Goal: Task Accomplishment & Management: Use online tool/utility

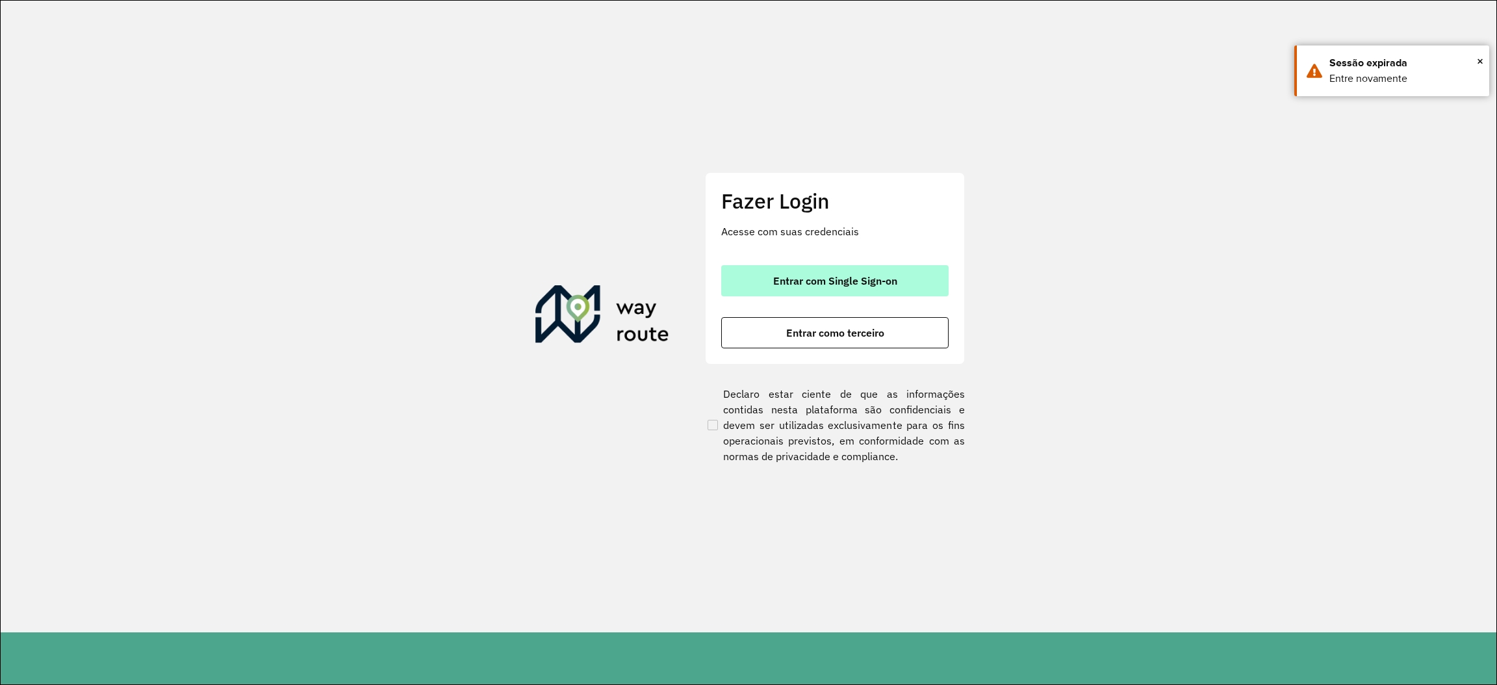
click at [785, 296] on button "Entrar com Single Sign-on" at bounding box center [834, 280] width 227 height 31
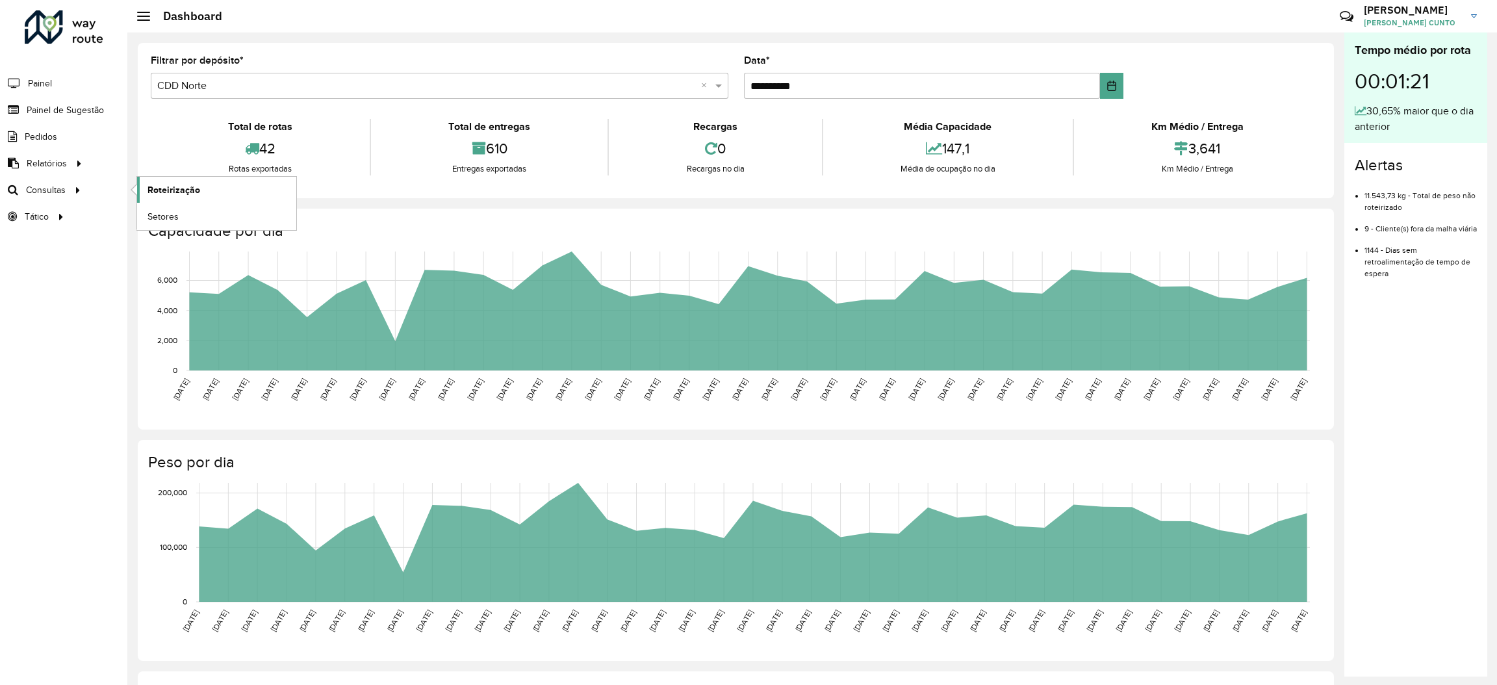
click at [161, 202] on link "Roteirização" at bounding box center [216, 190] width 159 height 26
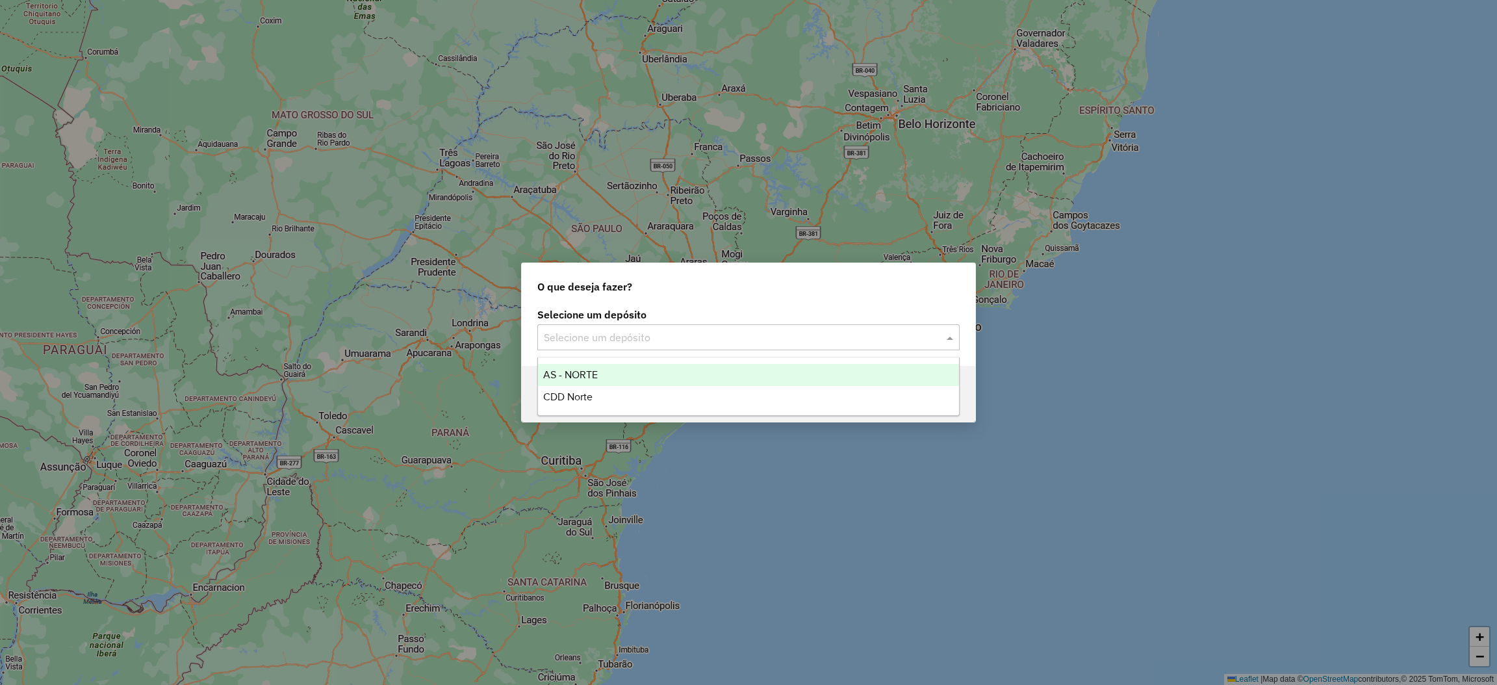
click at [565, 337] on input "text" at bounding box center [735, 338] width 383 height 16
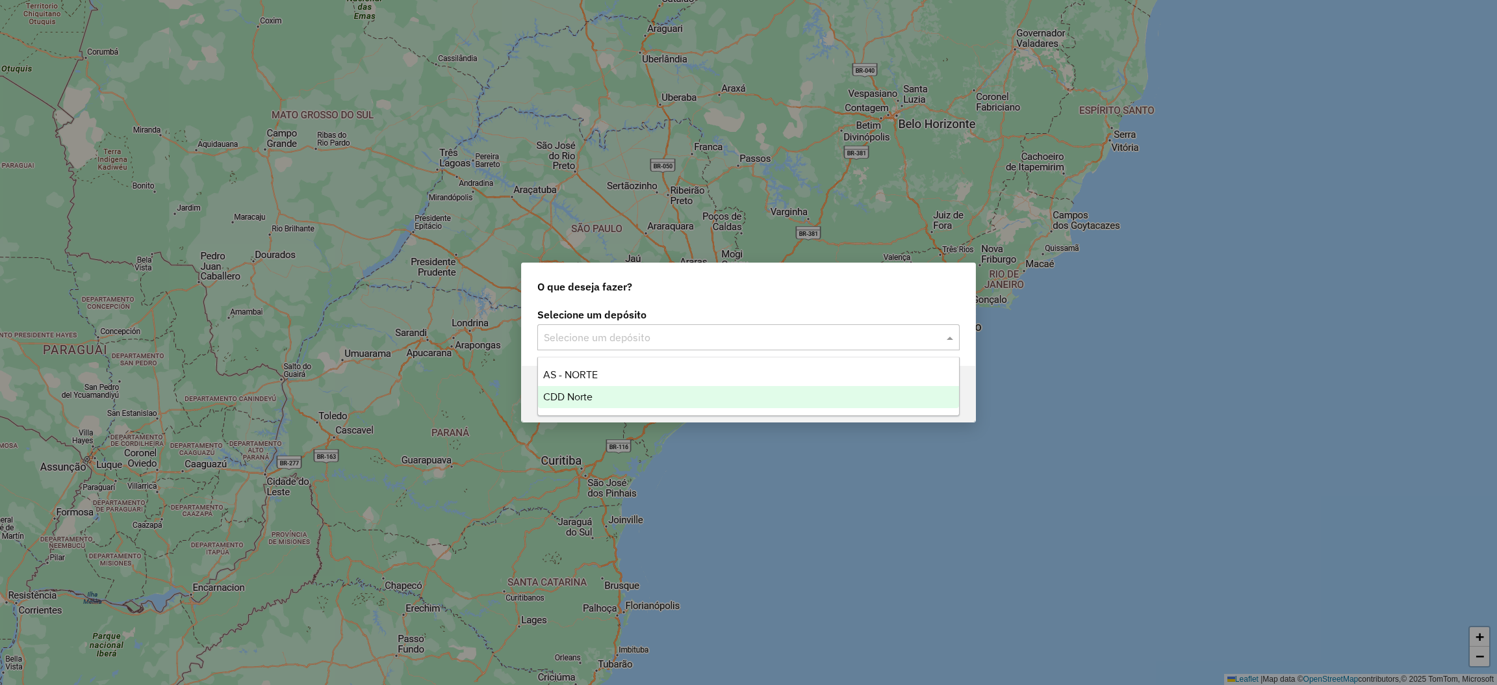
click at [576, 389] on div "CDD Norte" at bounding box center [748, 397] width 421 height 22
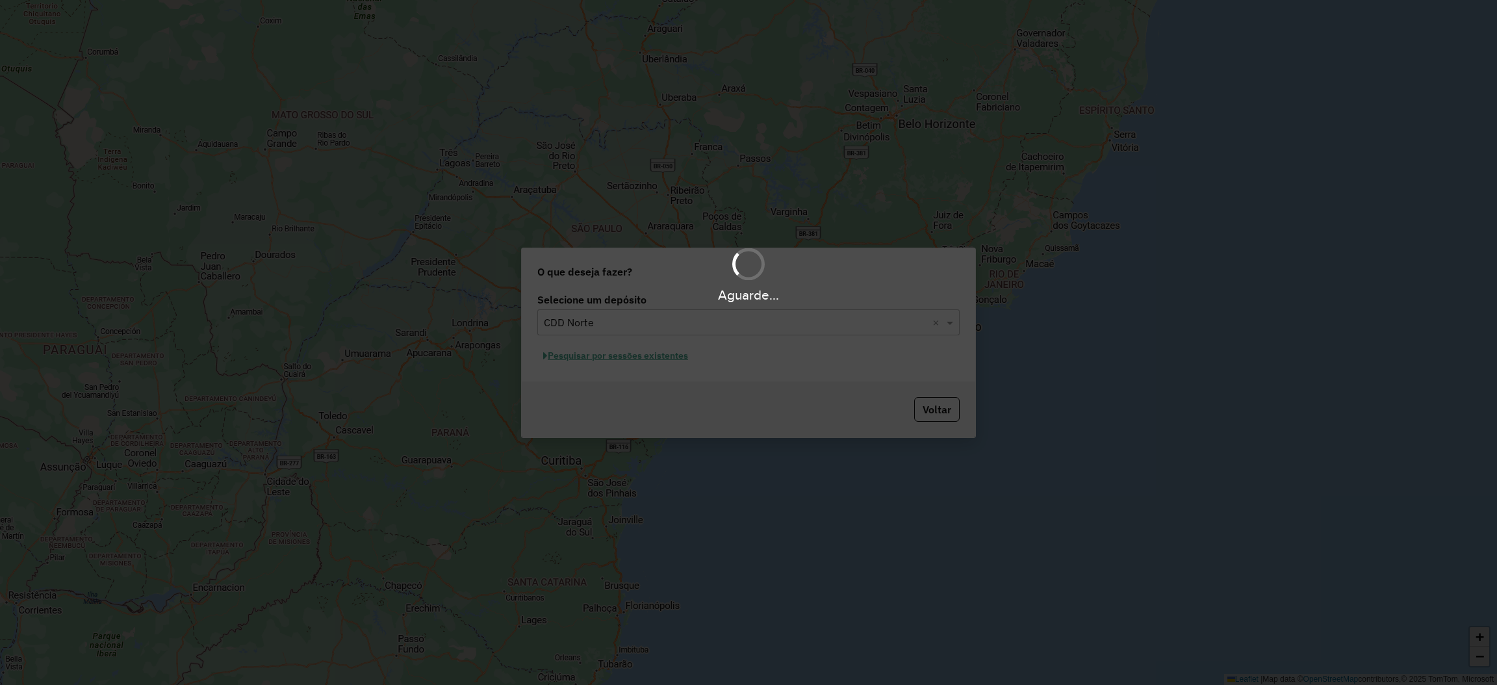
click at [685, 356] on div "Aguarde..." at bounding box center [748, 342] width 1497 height 685
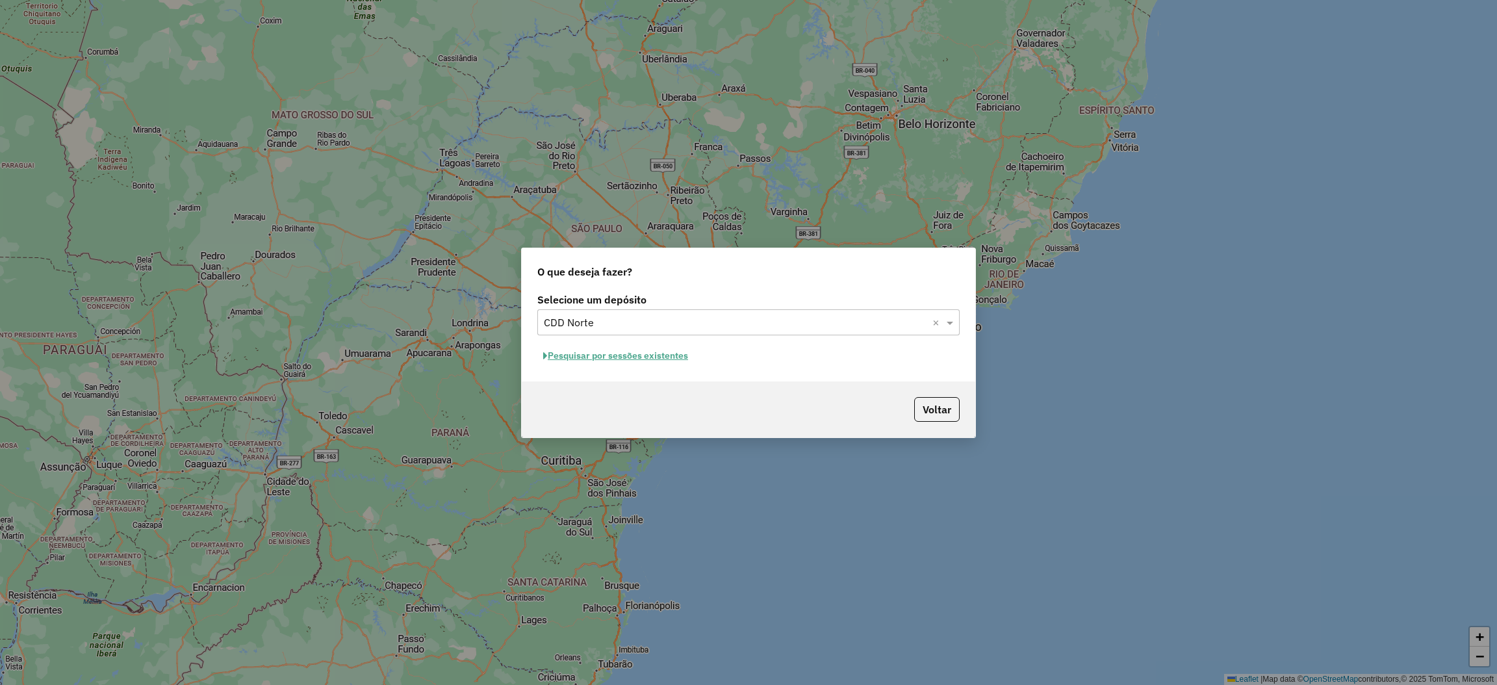
click at [679, 356] on button "Pesquisar por sessões existentes" at bounding box center [615, 356] width 157 height 20
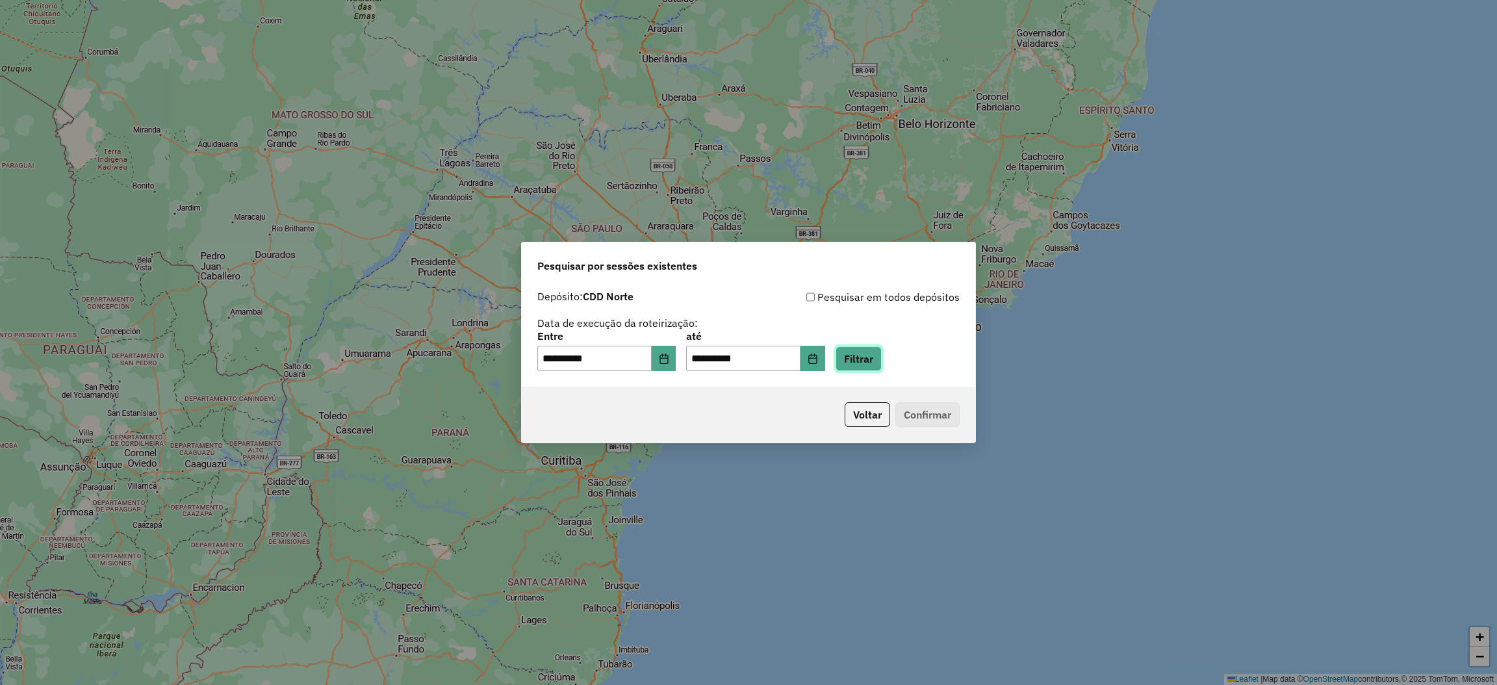
click at [882, 360] on button "Filtrar" at bounding box center [859, 358] width 46 height 25
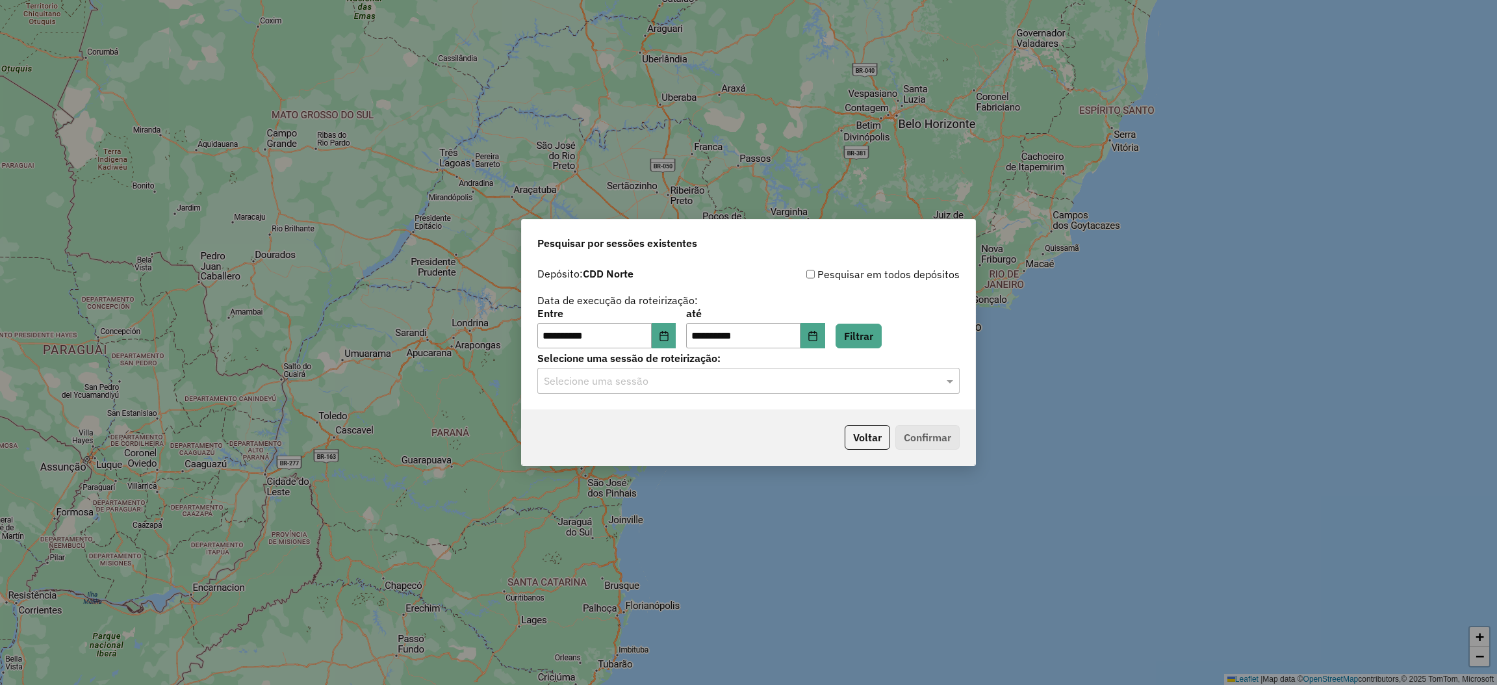
drag, startPoint x: 801, startPoint y: 353, endPoint x: 741, endPoint y: 402, distance: 76.2
click at [741, 402] on div "**********" at bounding box center [749, 335] width 454 height 149
click at [684, 370] on div "Selecione uma sessão" at bounding box center [748, 381] width 422 height 26
click at [637, 417] on span "1229704 - 14/08/2025 20:26" at bounding box center [596, 418] width 107 height 11
click at [931, 441] on button "Confirmar" at bounding box center [927, 437] width 64 height 25
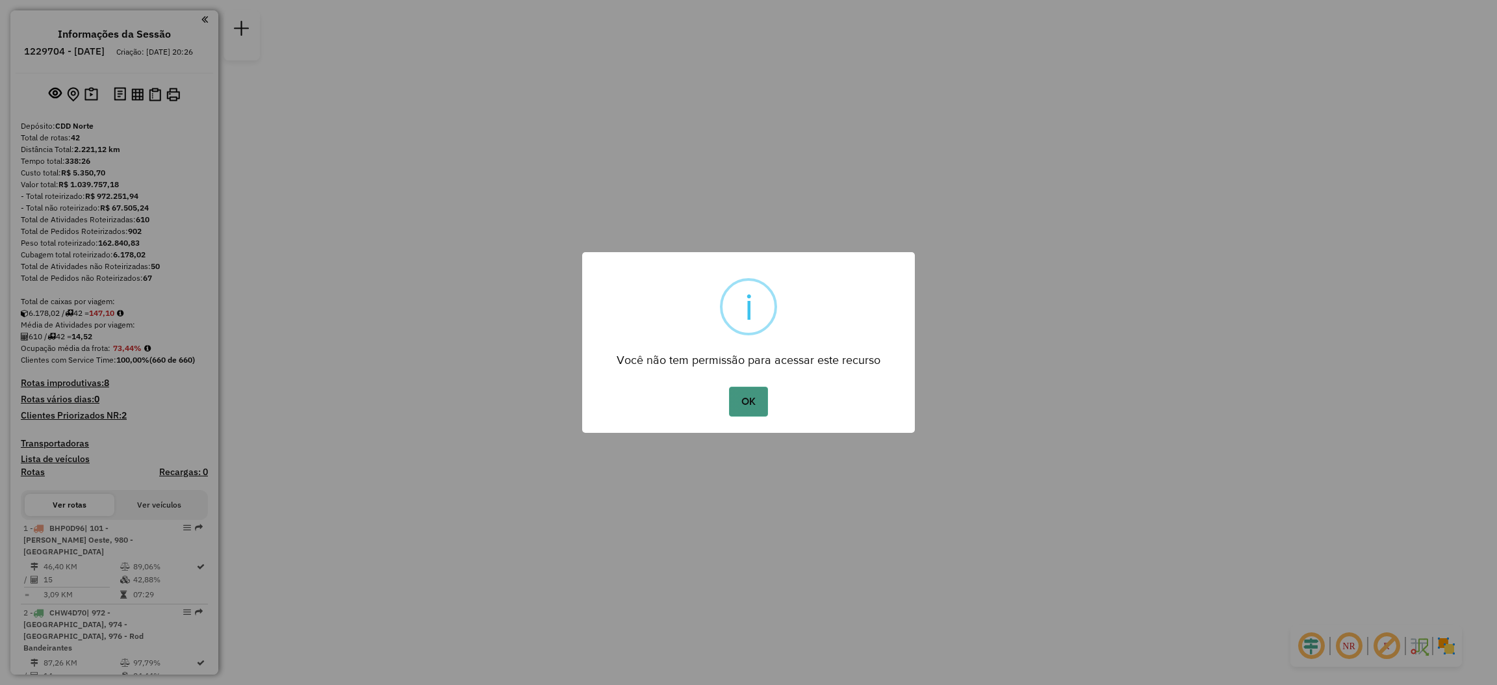
click at [751, 404] on button "OK" at bounding box center [748, 402] width 38 height 30
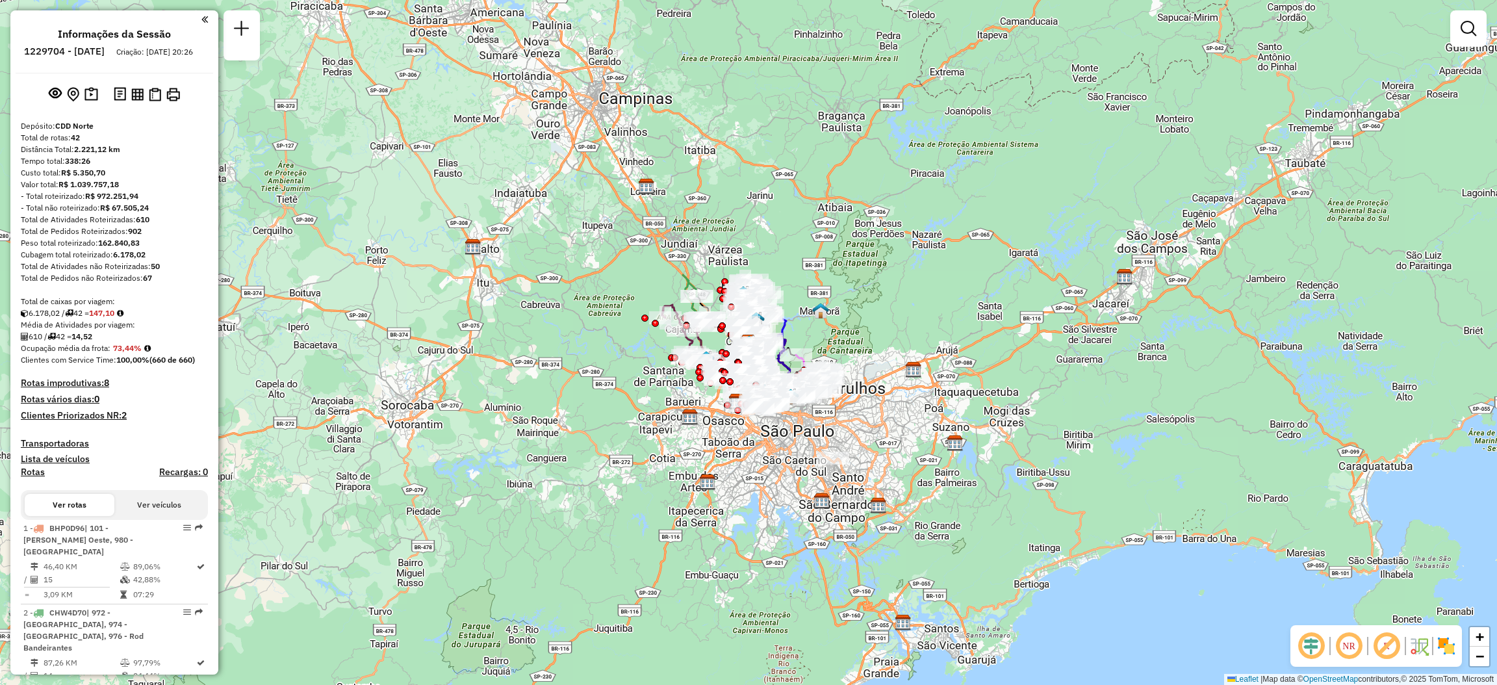
scroll to position [2637, 0]
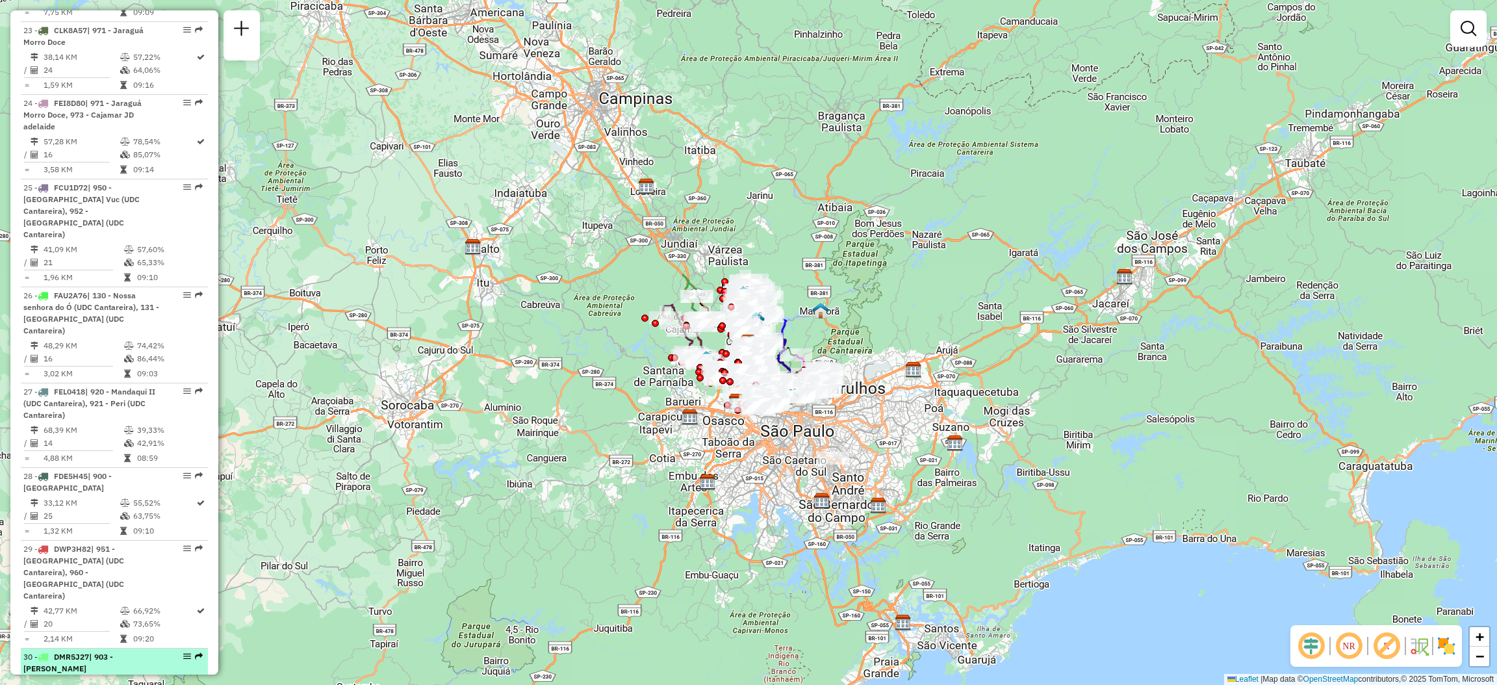
click at [183, 652] on em at bounding box center [187, 656] width 8 height 8
select select "**********"
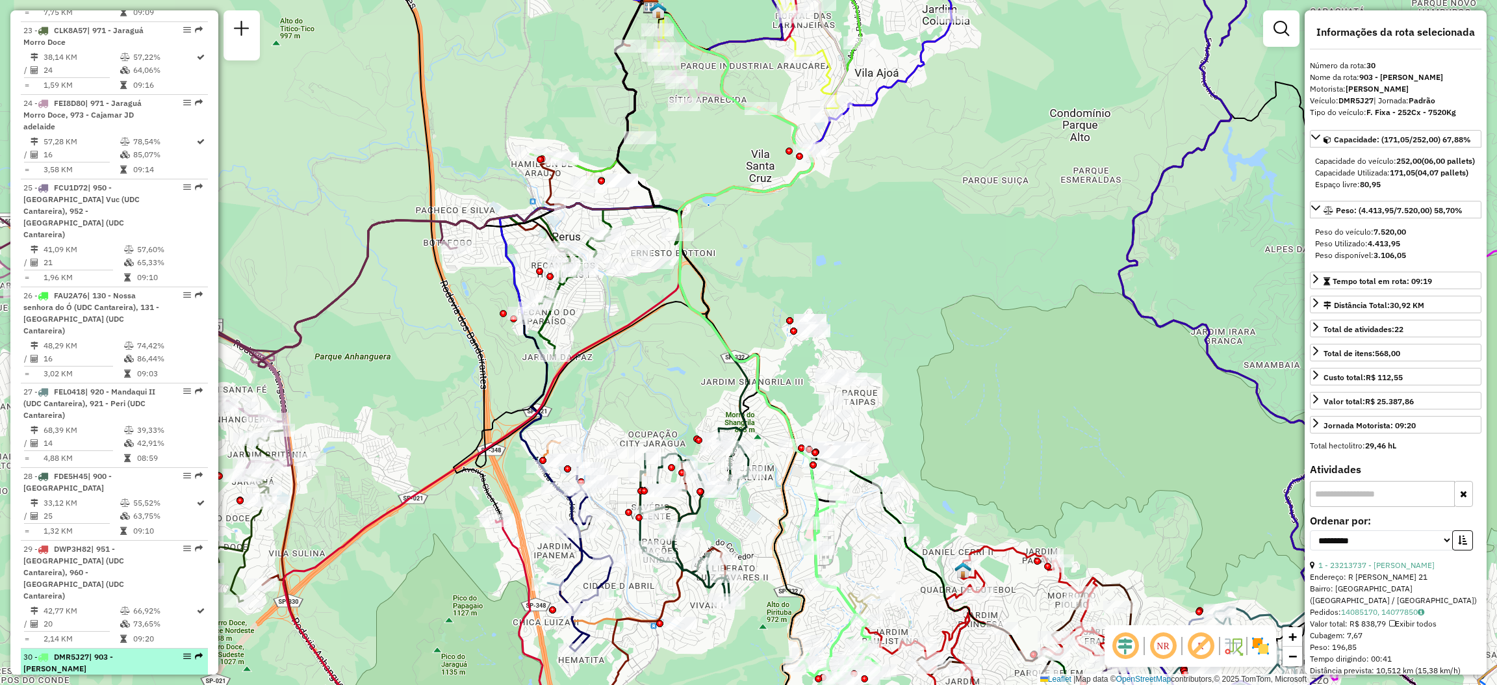
click at [195, 652] on em at bounding box center [199, 656] width 8 height 8
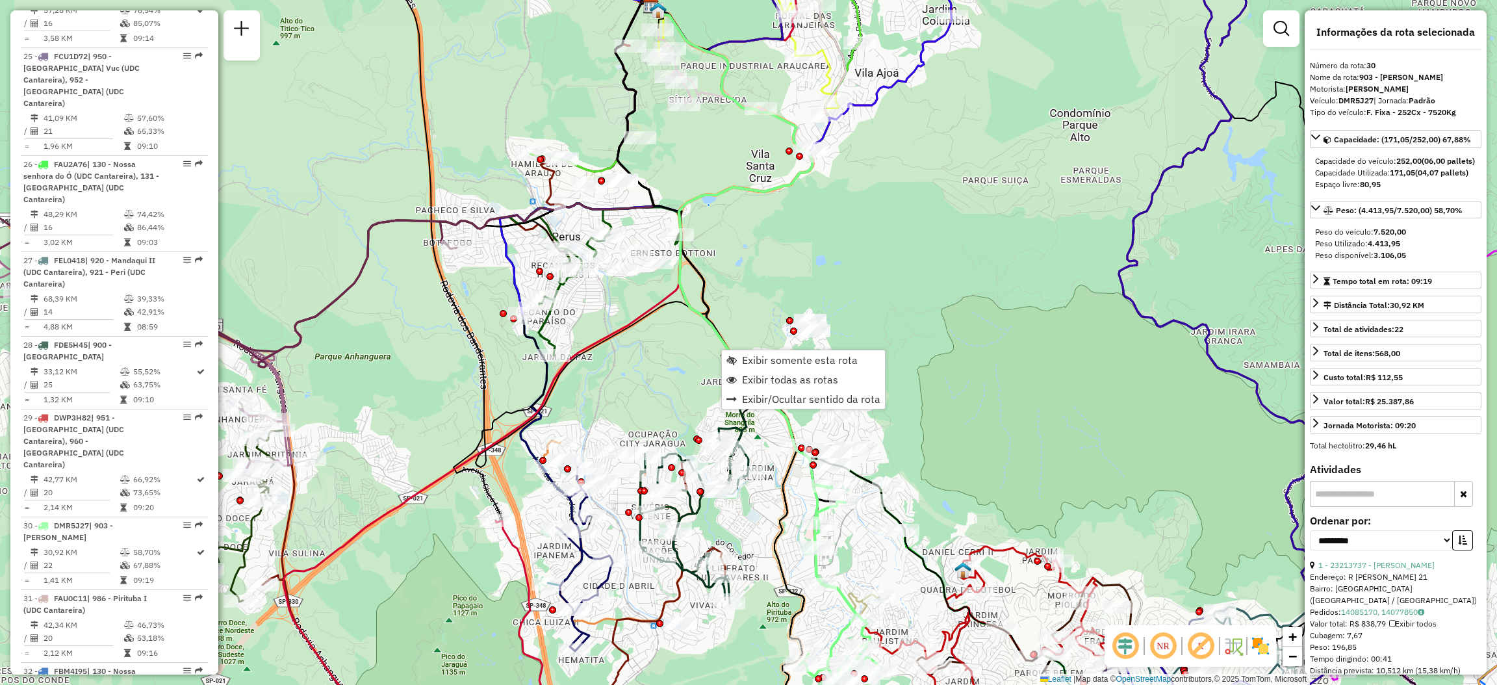
scroll to position [2960, 0]
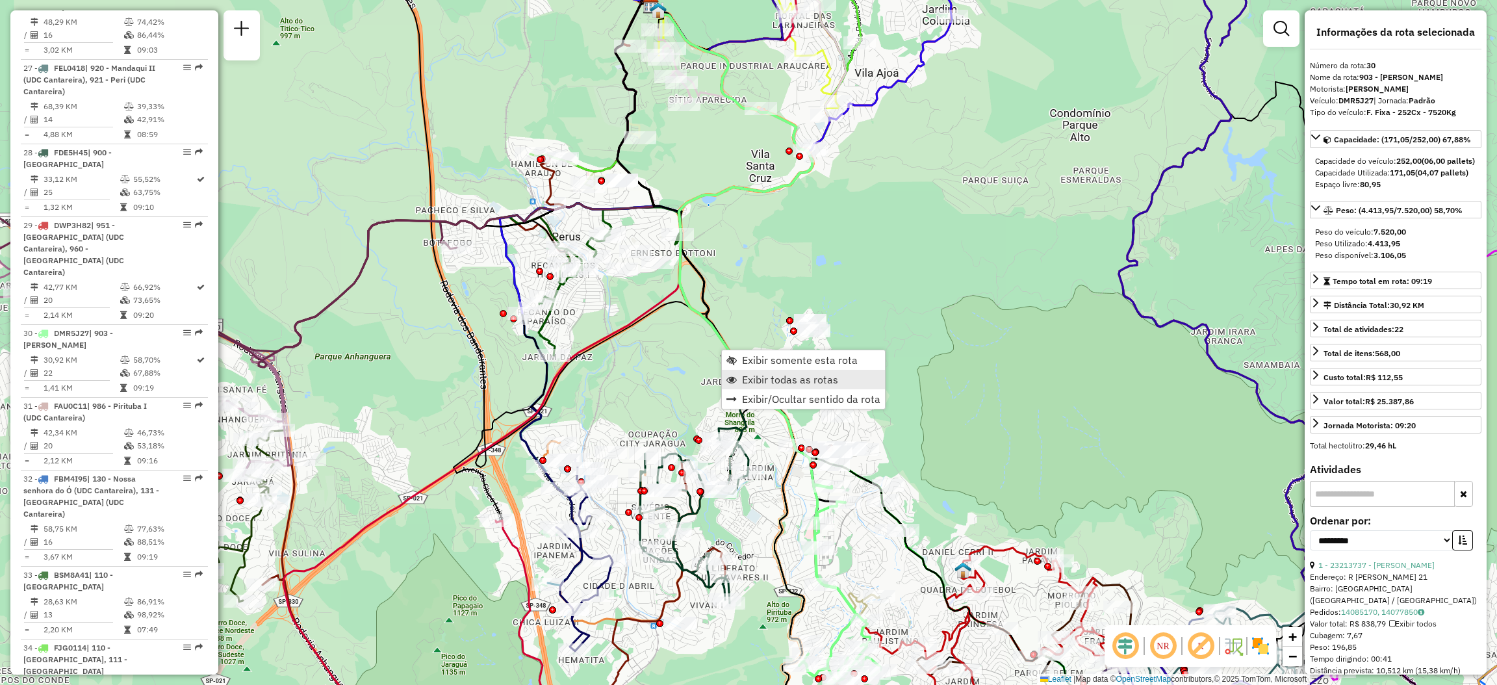
click at [757, 374] on span "Exibir todas as rotas" at bounding box center [790, 379] width 96 height 10
click at [715, 339] on icon at bounding box center [740, 247] width 181 height 482
click at [763, 365] on span "Exibir somente esta rota" at bounding box center [814, 370] width 116 height 10
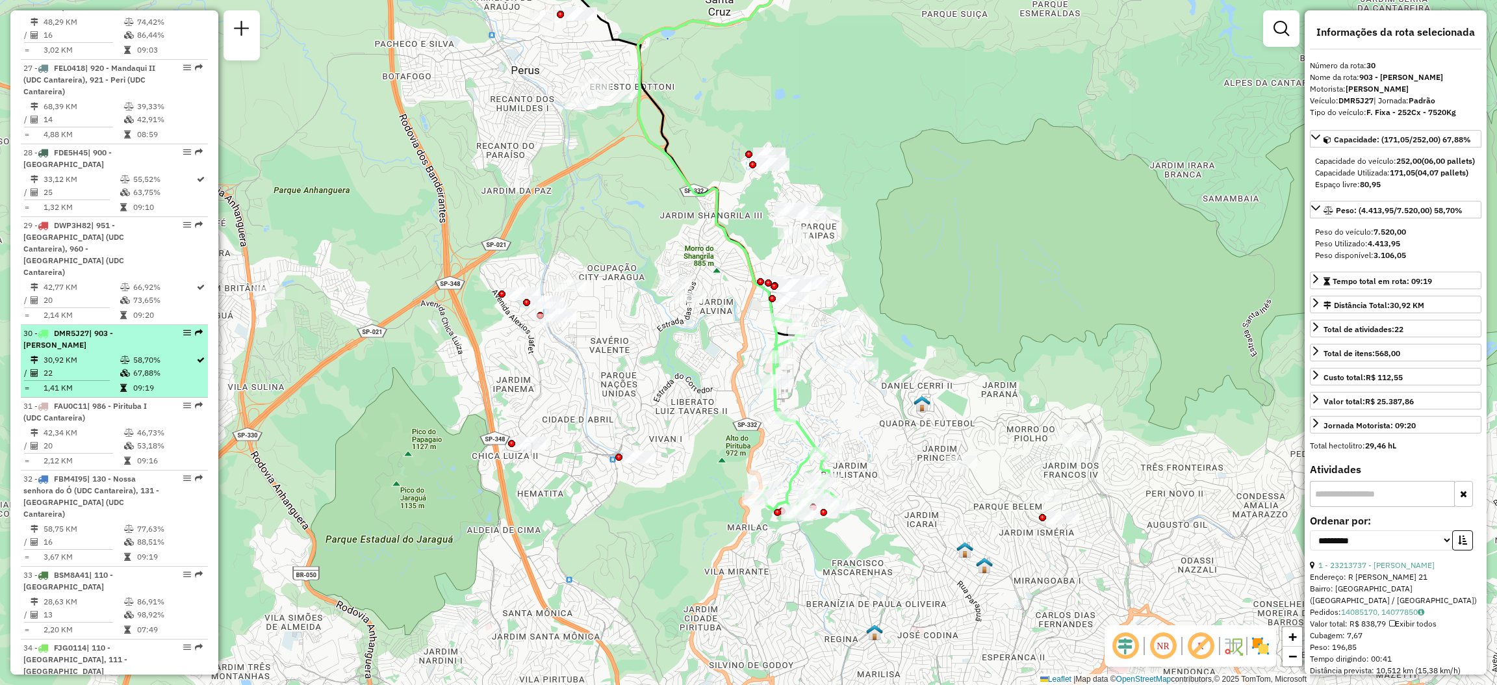
click at [195, 329] on em at bounding box center [199, 333] width 8 height 8
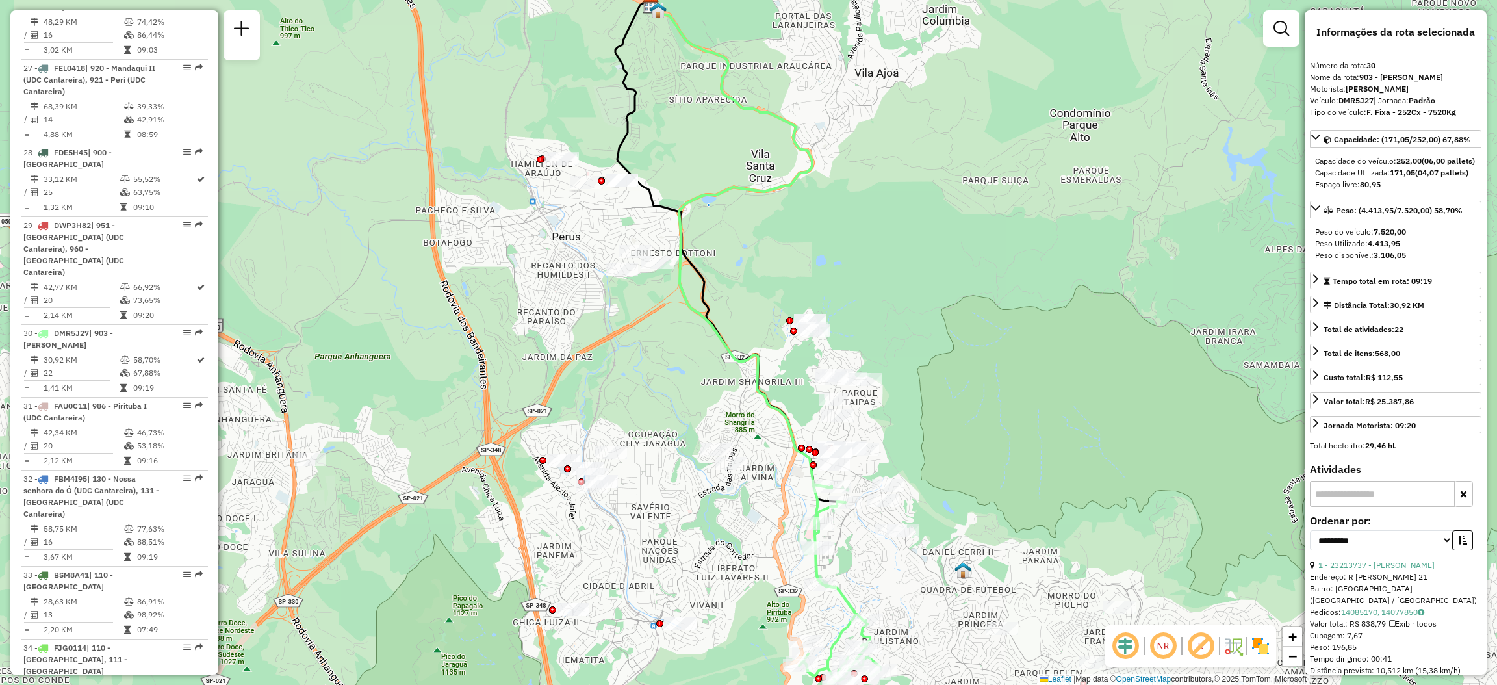
click at [1157, 650] on em at bounding box center [1163, 645] width 31 height 31
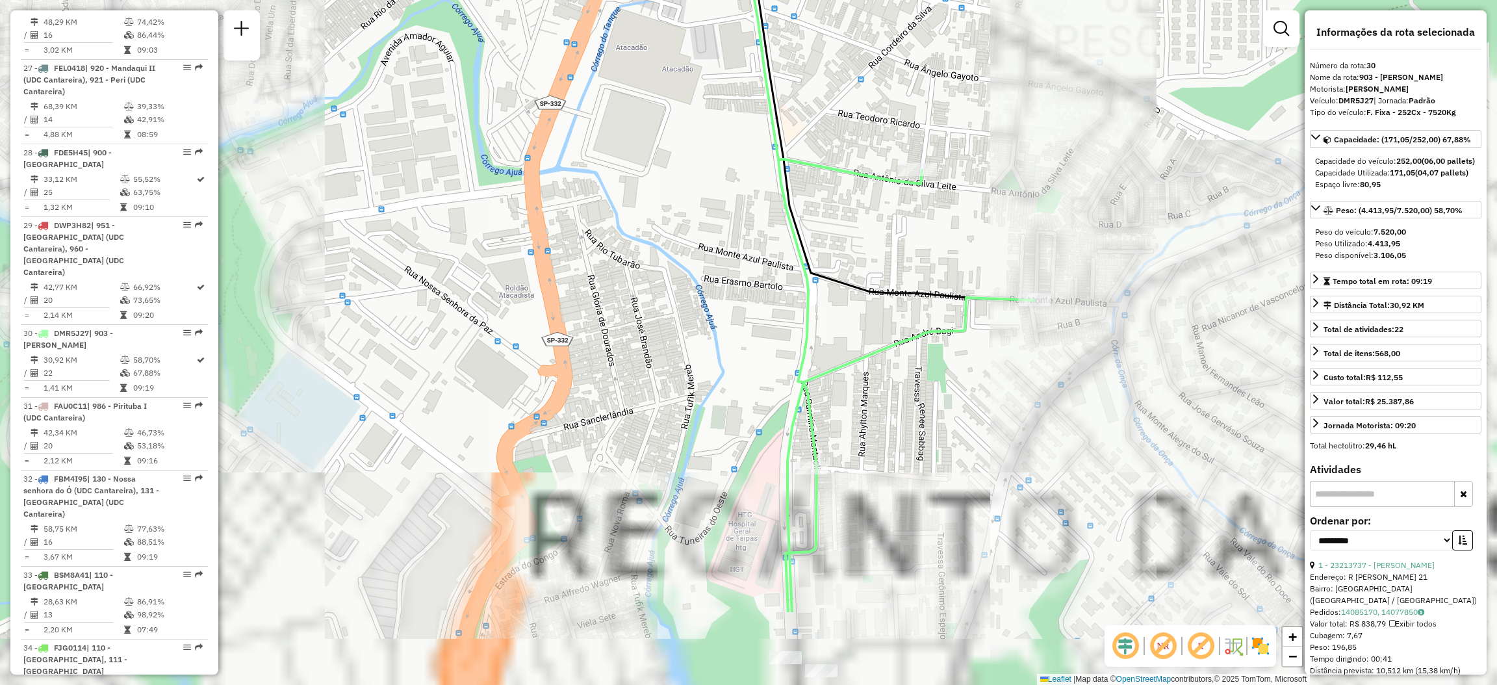
drag, startPoint x: 793, startPoint y: 475, endPoint x: 712, endPoint y: 284, distance: 207.3
click at [712, 284] on div "Janela de atendimento Grade de atendimento Capacidade Transportadoras Veículos …" at bounding box center [748, 342] width 1497 height 685
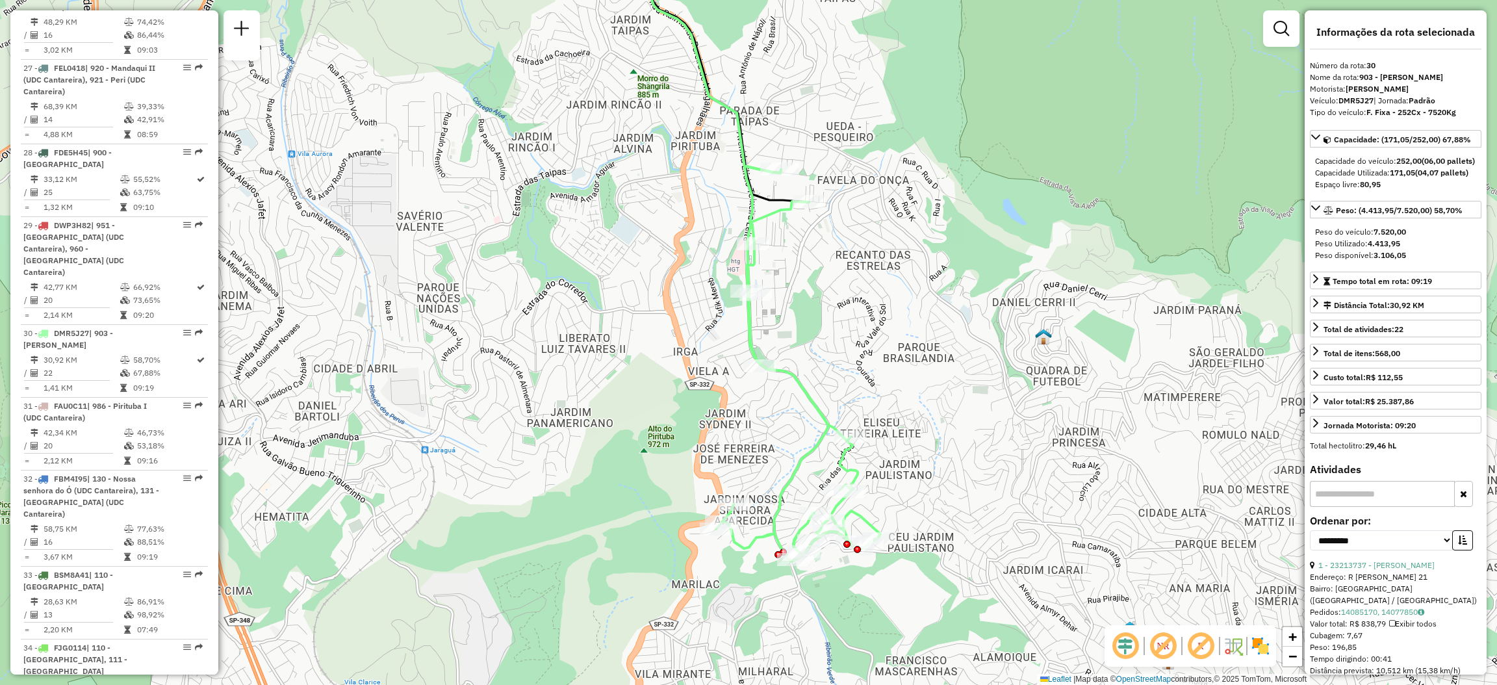
drag, startPoint x: 833, startPoint y: 399, endPoint x: 804, endPoint y: 295, distance: 107.8
click at [804, 295] on div "Janela de atendimento Grade de atendimento Capacidade Transportadoras Veículos …" at bounding box center [748, 342] width 1497 height 685
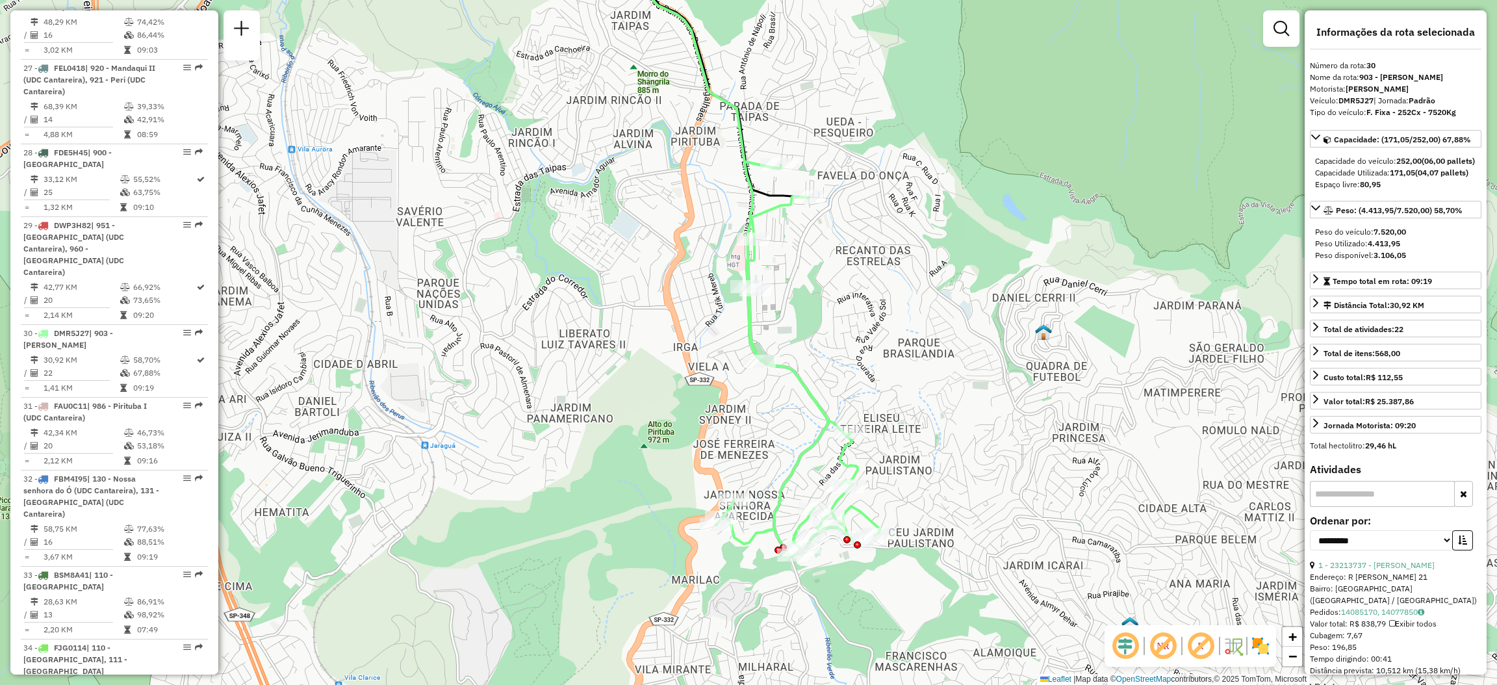
drag, startPoint x: 828, startPoint y: 340, endPoint x: 825, endPoint y: 324, distance: 17.2
click at [825, 324] on div "Janela de atendimento Grade de atendimento Capacidade Transportadoras Veículos …" at bounding box center [748, 342] width 1497 height 685
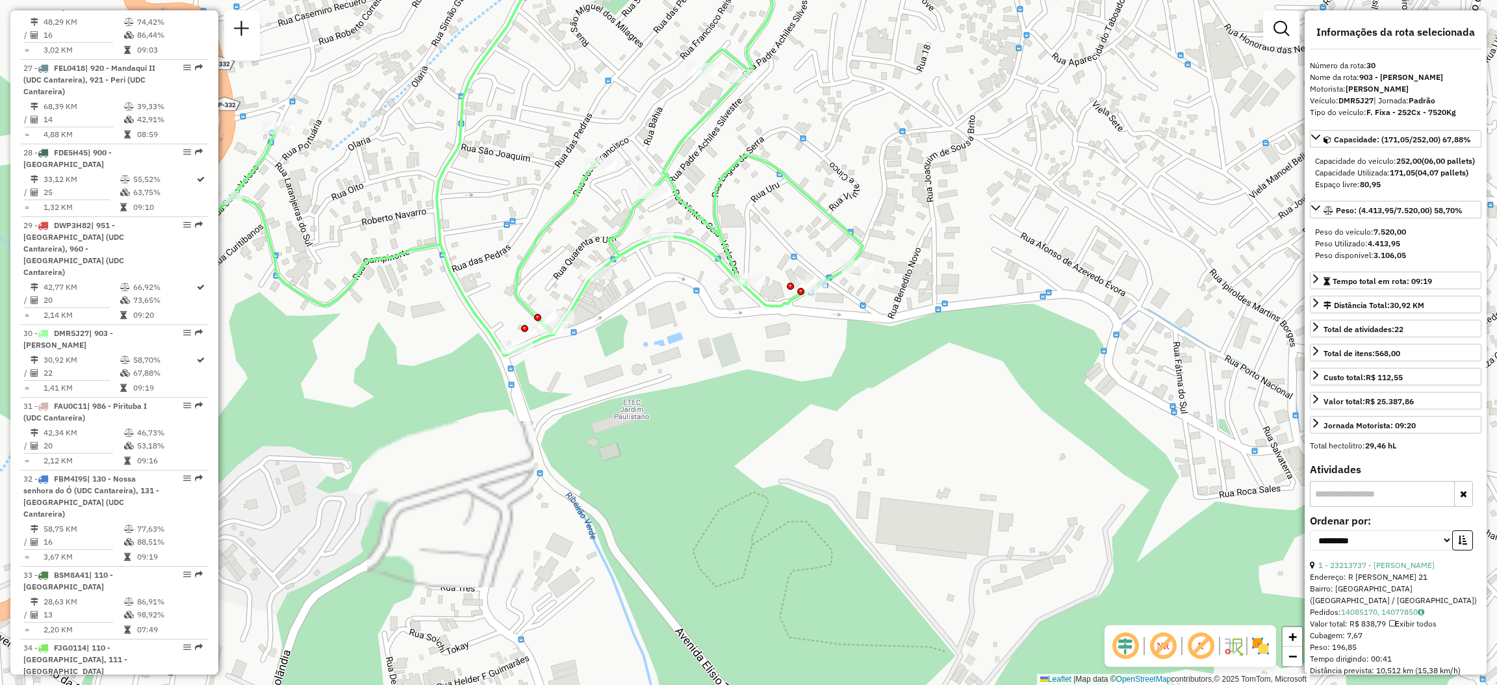
drag, startPoint x: 778, startPoint y: 454, endPoint x: 814, endPoint y: 478, distance: 43.4
click at [814, 478] on div "Janela de atendimento Grade de atendimento Capacidade Transportadoras Veículos …" at bounding box center [748, 342] width 1497 height 685
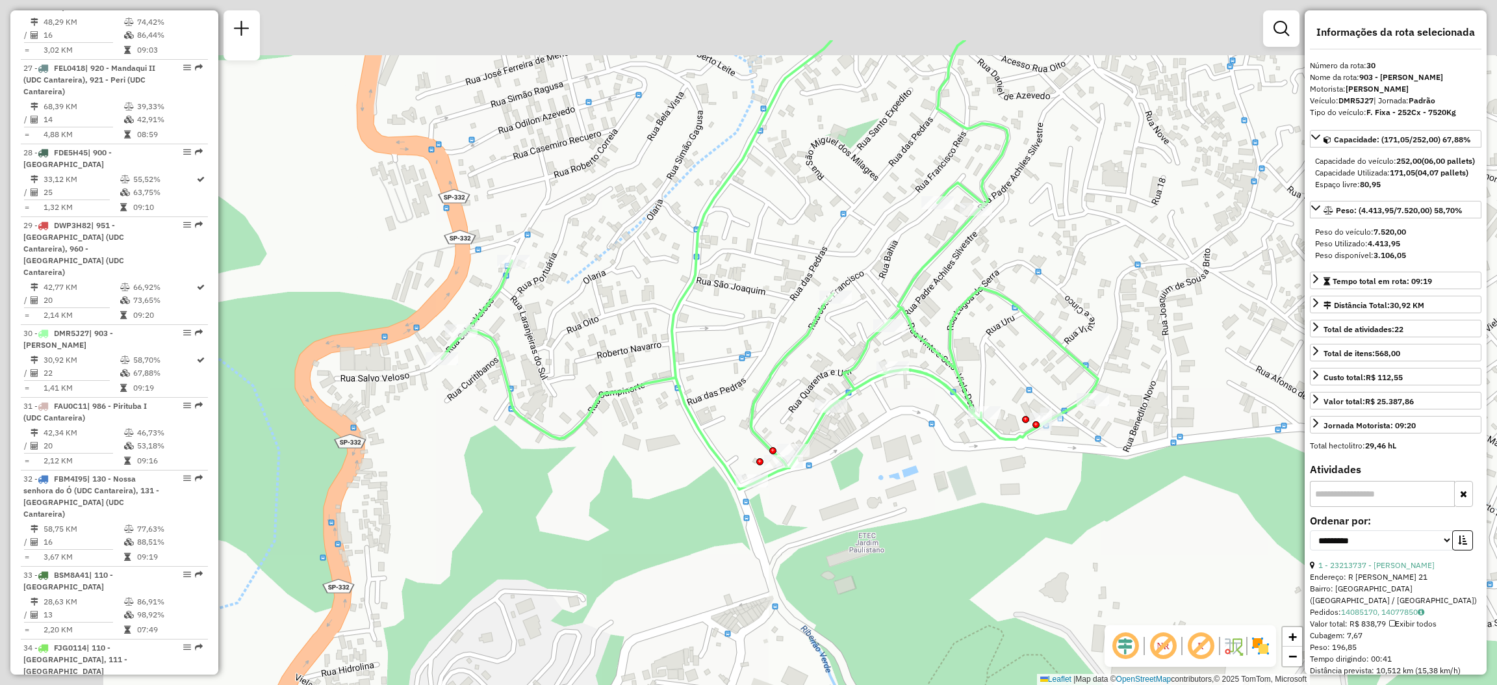
drag, startPoint x: 711, startPoint y: 392, endPoint x: 910, endPoint y: 501, distance: 227.1
click at [910, 501] on div "Janela de atendimento Grade de atendimento Capacidade Transportadoras Veículos …" at bounding box center [748, 342] width 1497 height 685
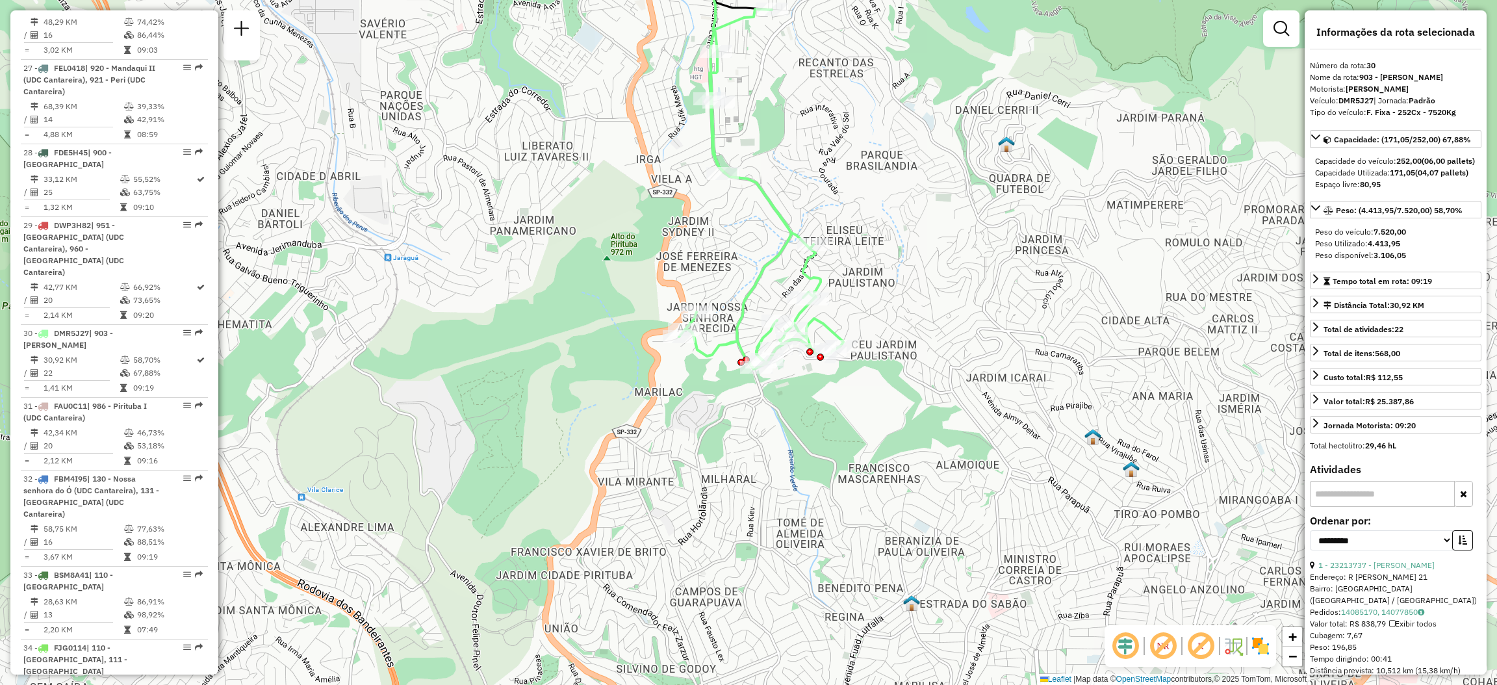
drag, startPoint x: 778, startPoint y: 255, endPoint x: 787, endPoint y: 322, distance: 68.2
click at [787, 322] on div "Janela de atendimento Grade de atendimento Capacidade Transportadoras Veículos …" at bounding box center [748, 342] width 1497 height 685
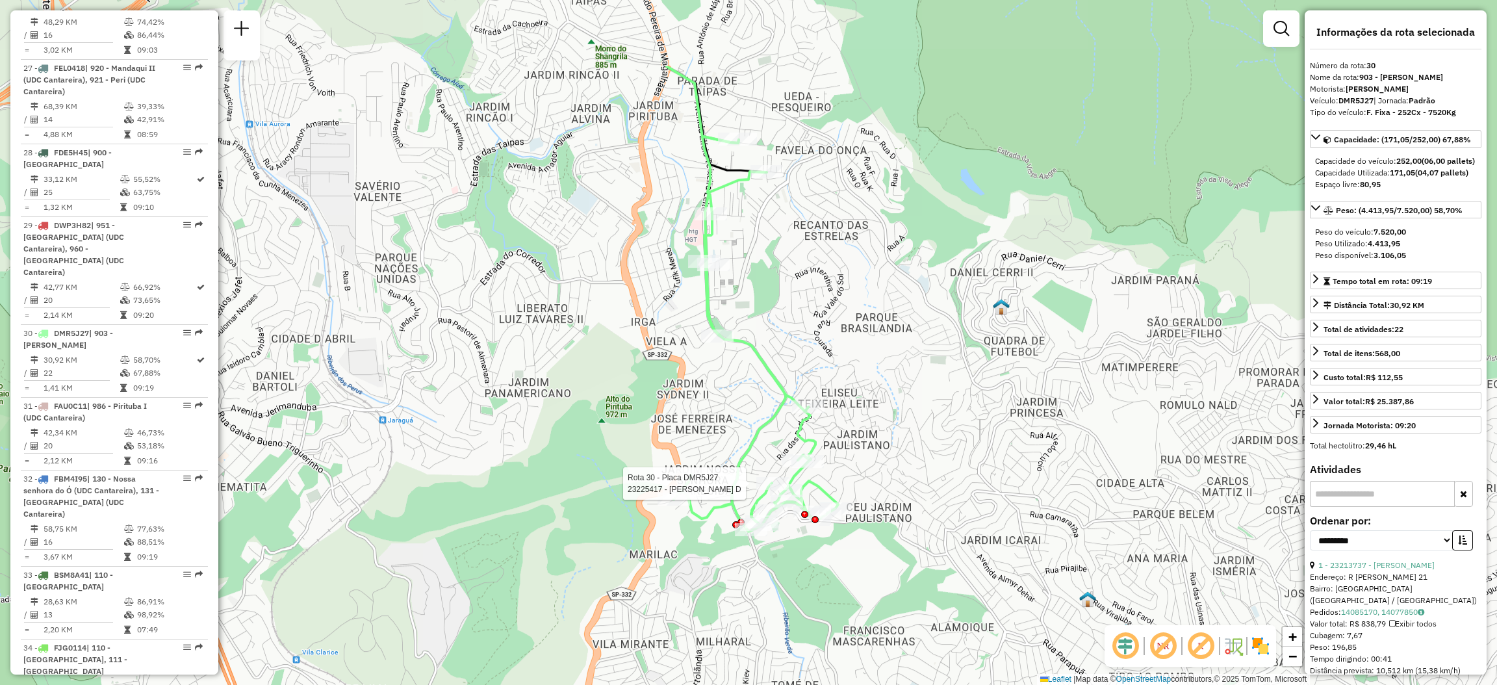
drag, startPoint x: 701, startPoint y: 101, endPoint x: 689, endPoint y: 237, distance: 135.7
click at [689, 237] on div "Rota 30 - Placa DMR5J27 23225417 - SIONARIA GONCALVES D Janela de atendimento G…" at bounding box center [748, 342] width 1497 height 685
click at [708, 420] on div "Rota 30 - Placa DMR5J27 23225417 - SIONARIA GONCALVES D Rota 30 - Placa DMR5J27…" at bounding box center [748, 342] width 1497 height 685
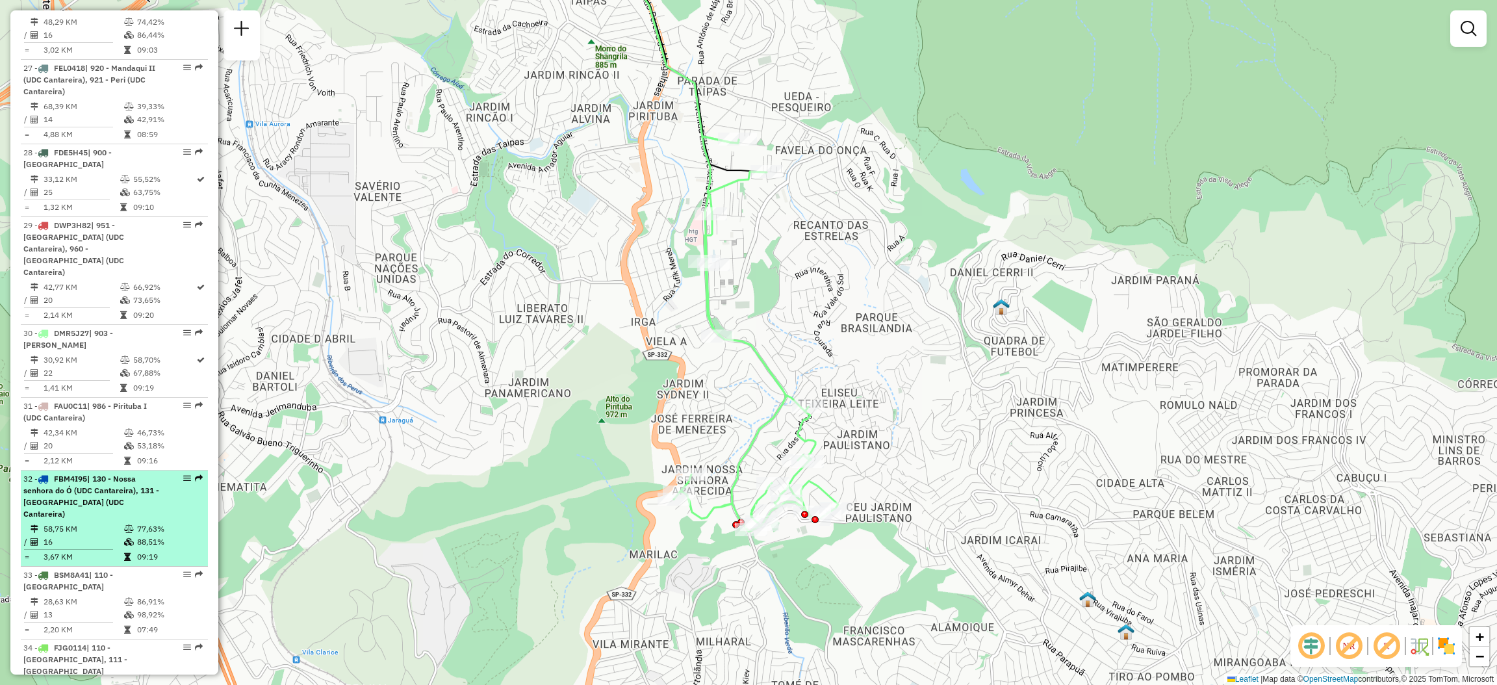
scroll to position [2863, 0]
